Goal: Check status: Check status

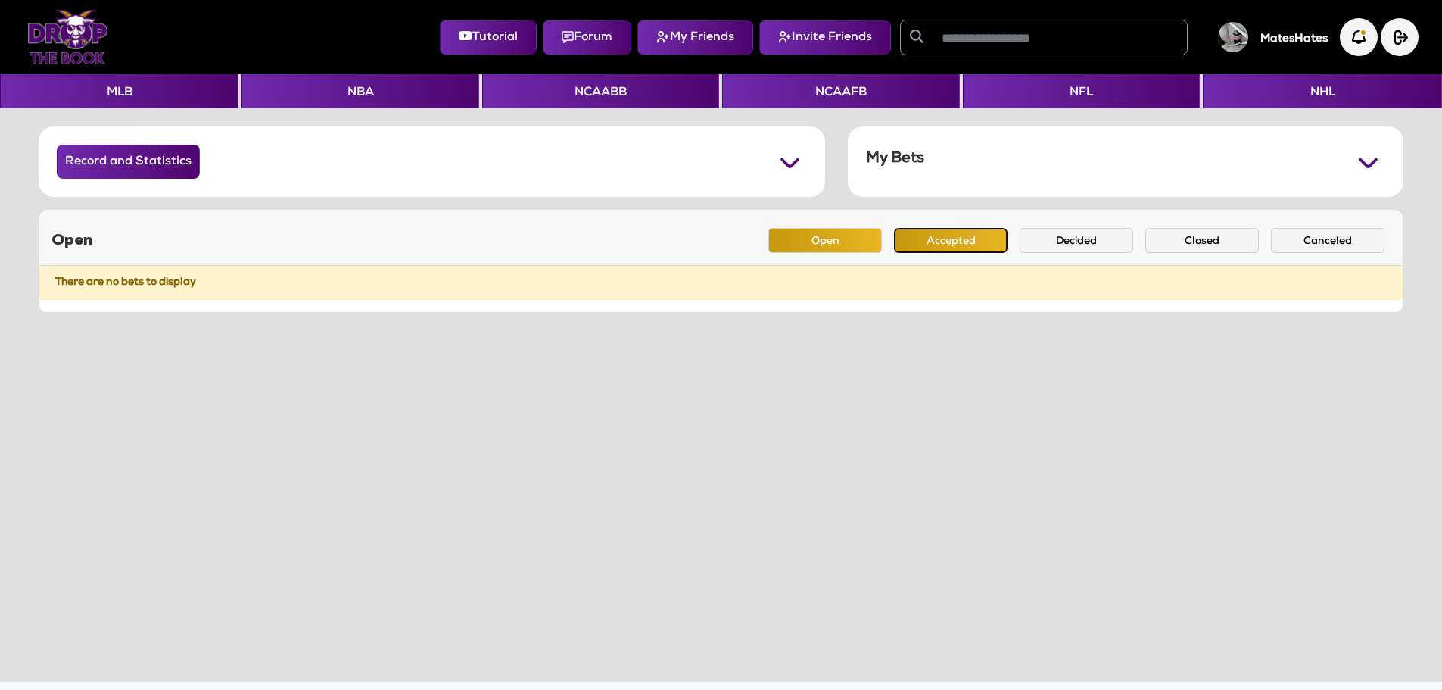
click at [946, 238] on button "Accepted" at bounding box center [951, 240] width 114 height 25
click at [1352, 40] on img "button" at bounding box center [1359, 38] width 42 height 42
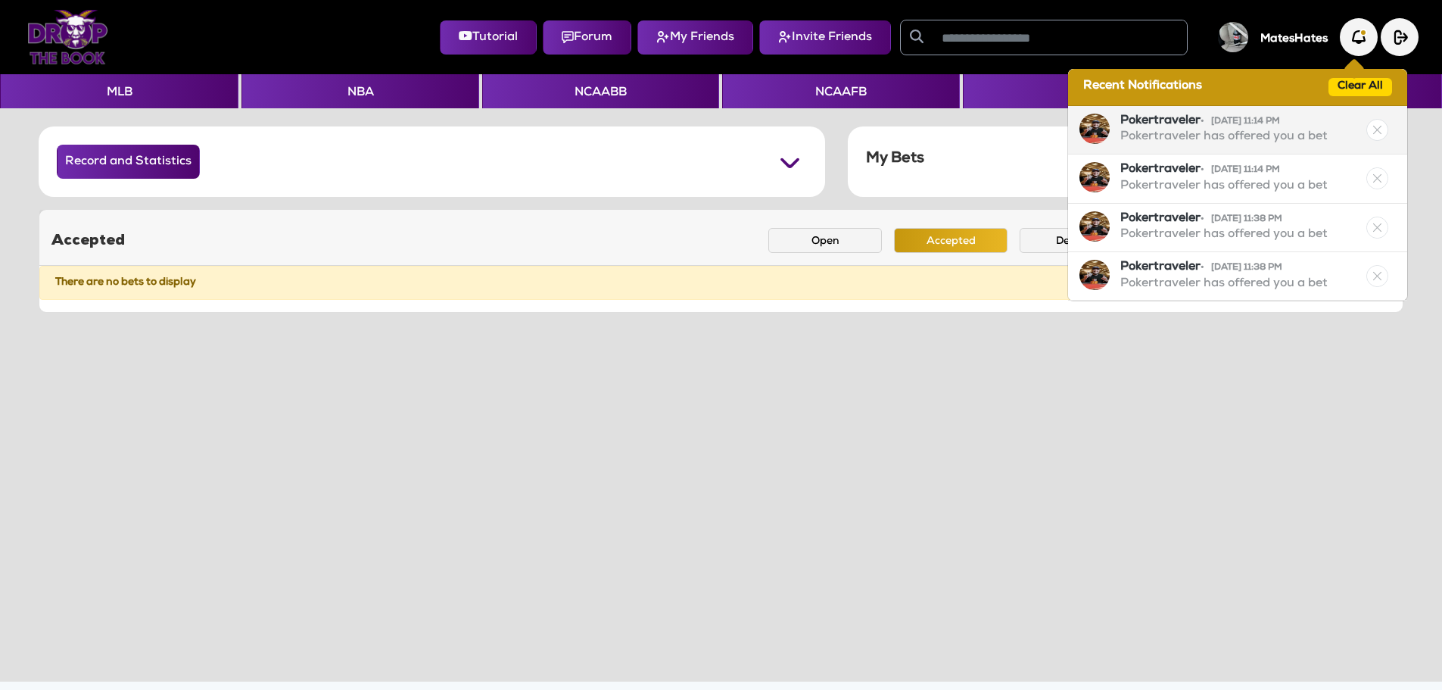
click at [1246, 129] on div "Pokertraveler • [DATE] 11:14 PM Pokertraveler has offered you a bet" at bounding box center [1223, 130] width 207 height 33
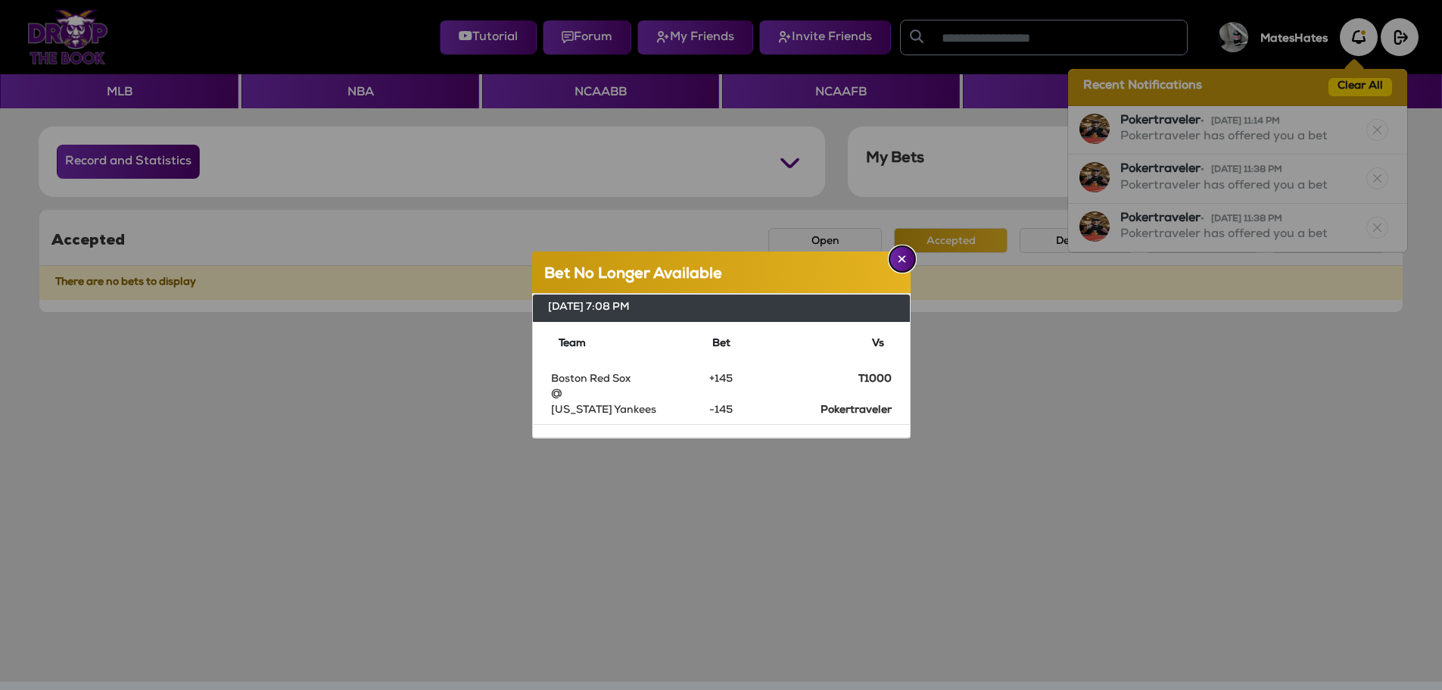
click at [898, 270] on button "Close" at bounding box center [902, 259] width 26 height 26
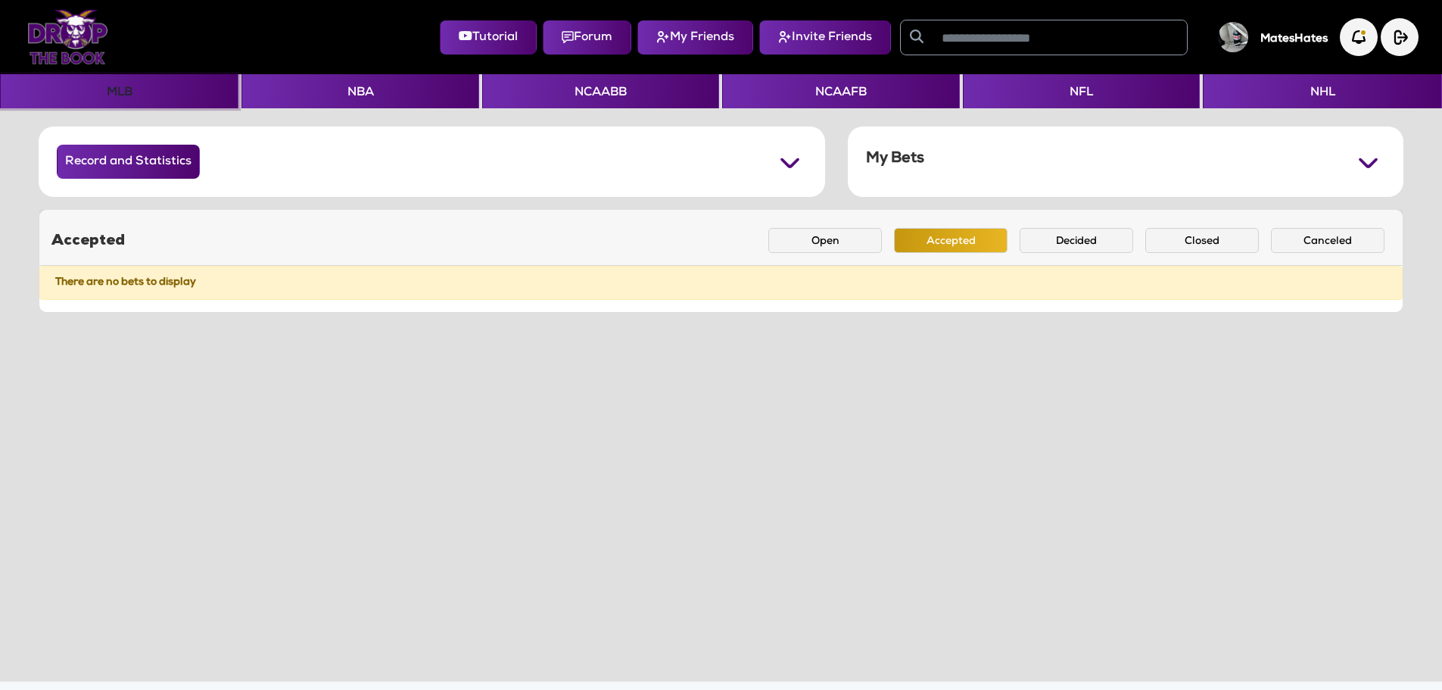
click at [132, 92] on button "MLB" at bounding box center [119, 91] width 238 height 34
